Goal: Task Accomplishment & Management: Complete application form

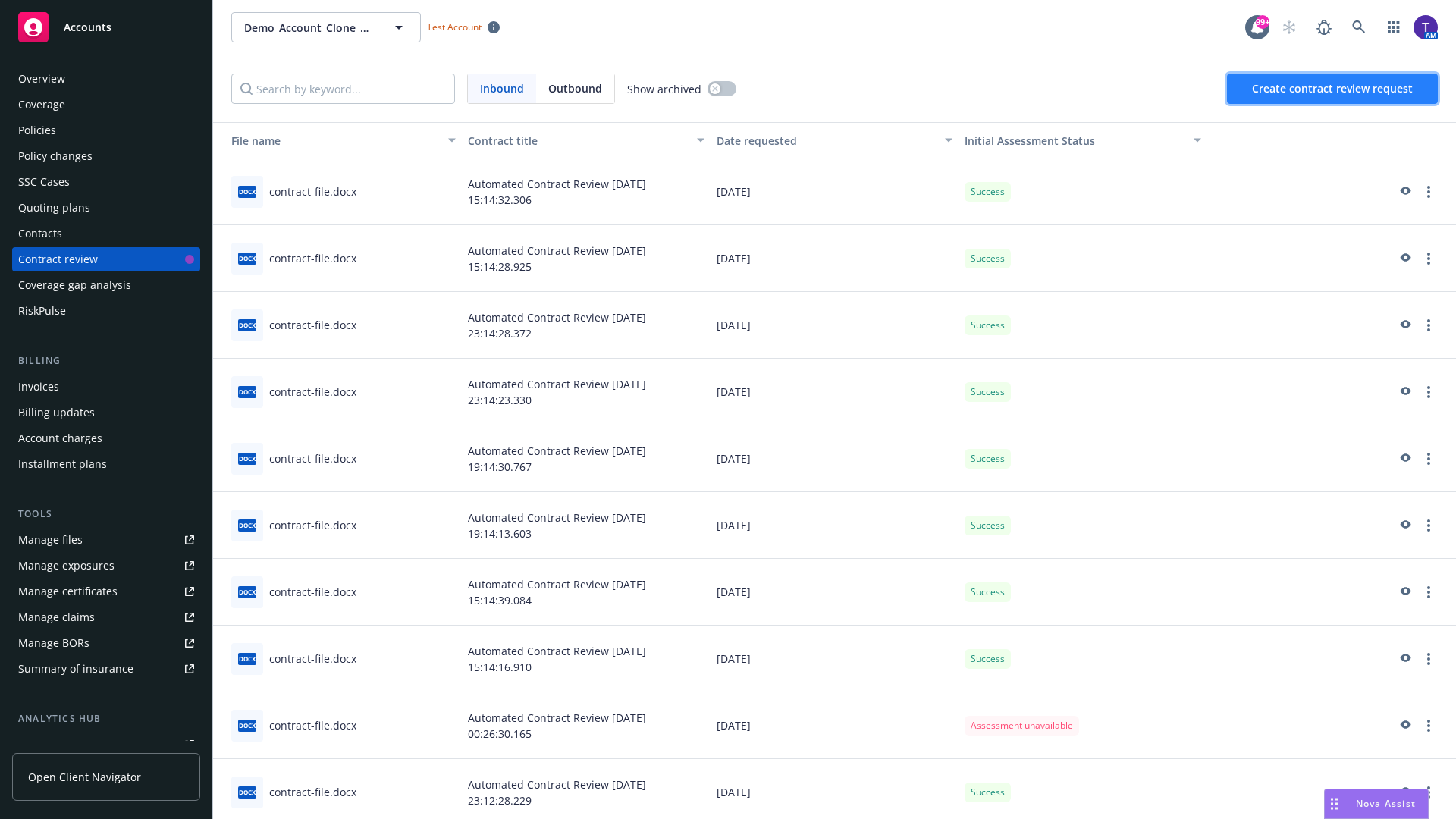
click at [1333, 89] on span "Create contract review request" at bounding box center [1332, 88] width 161 height 14
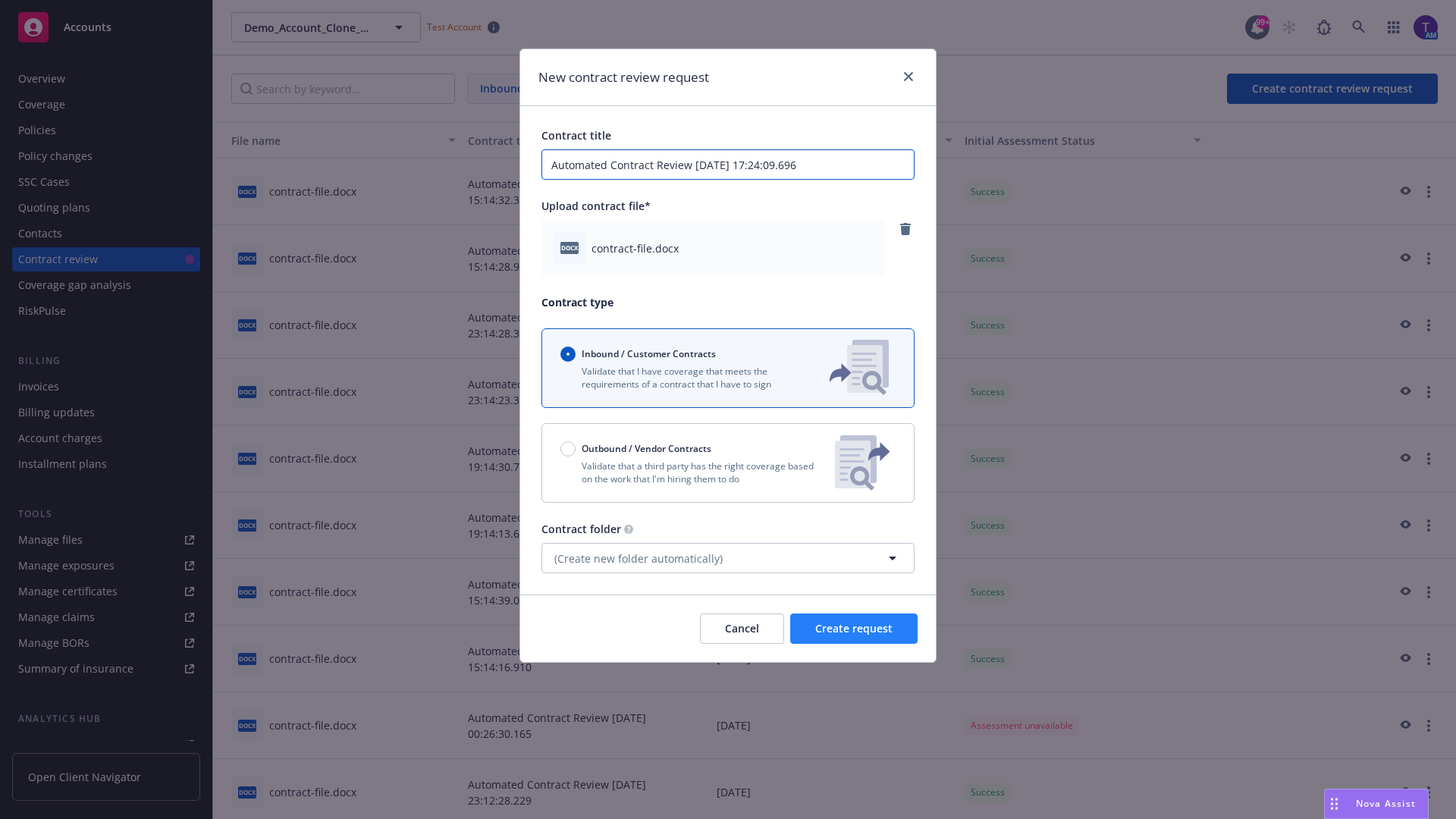
type input "Automated Contract Review [DATE] 17:24:09.696"
click at [854, 628] on span "Create request" at bounding box center [853, 627] width 77 height 14
